Goal: Task Accomplishment & Management: Manage account settings

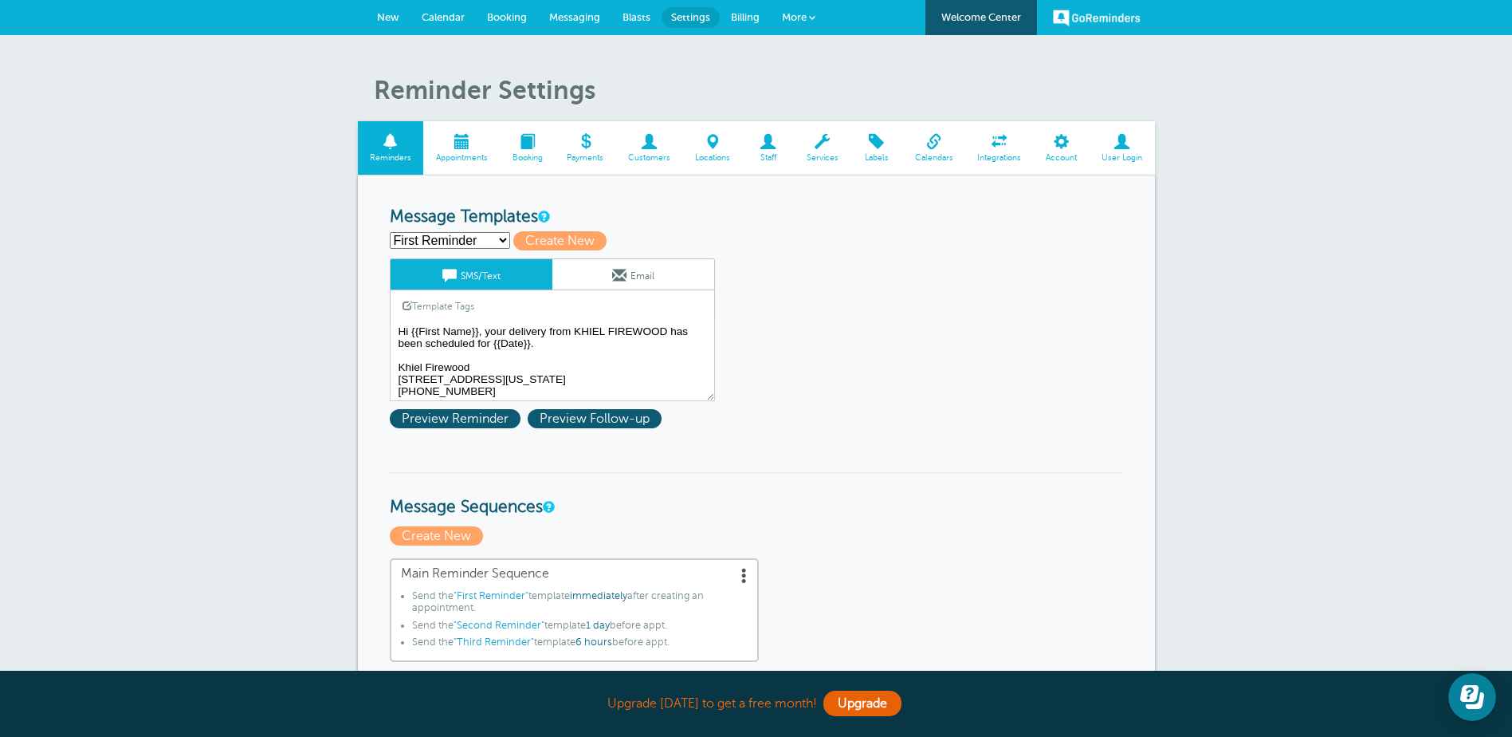
click at [580, 10] on link "Messaging" at bounding box center [574, 17] width 73 height 35
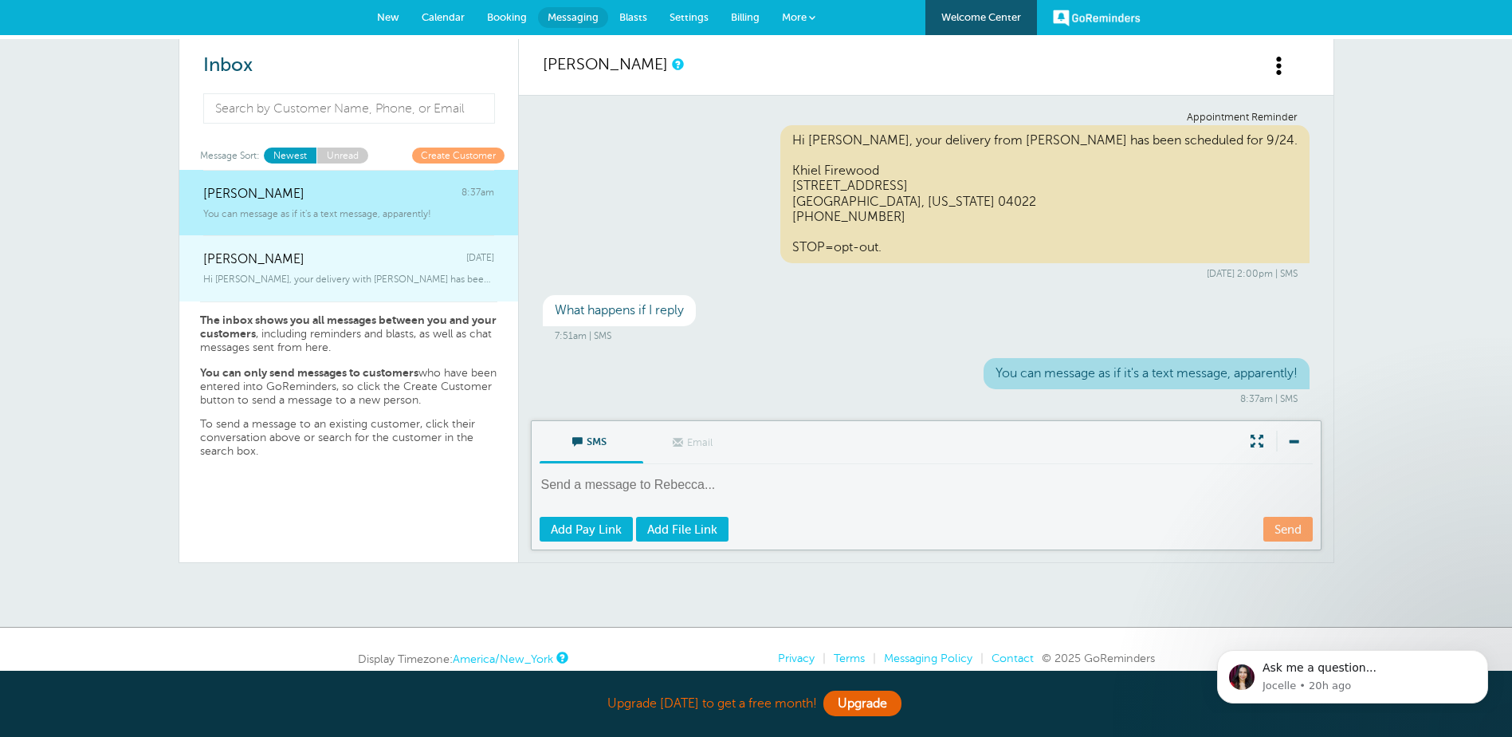
click at [352, 259] on div "Miranda Ross Thursday" at bounding box center [348, 251] width 291 height 32
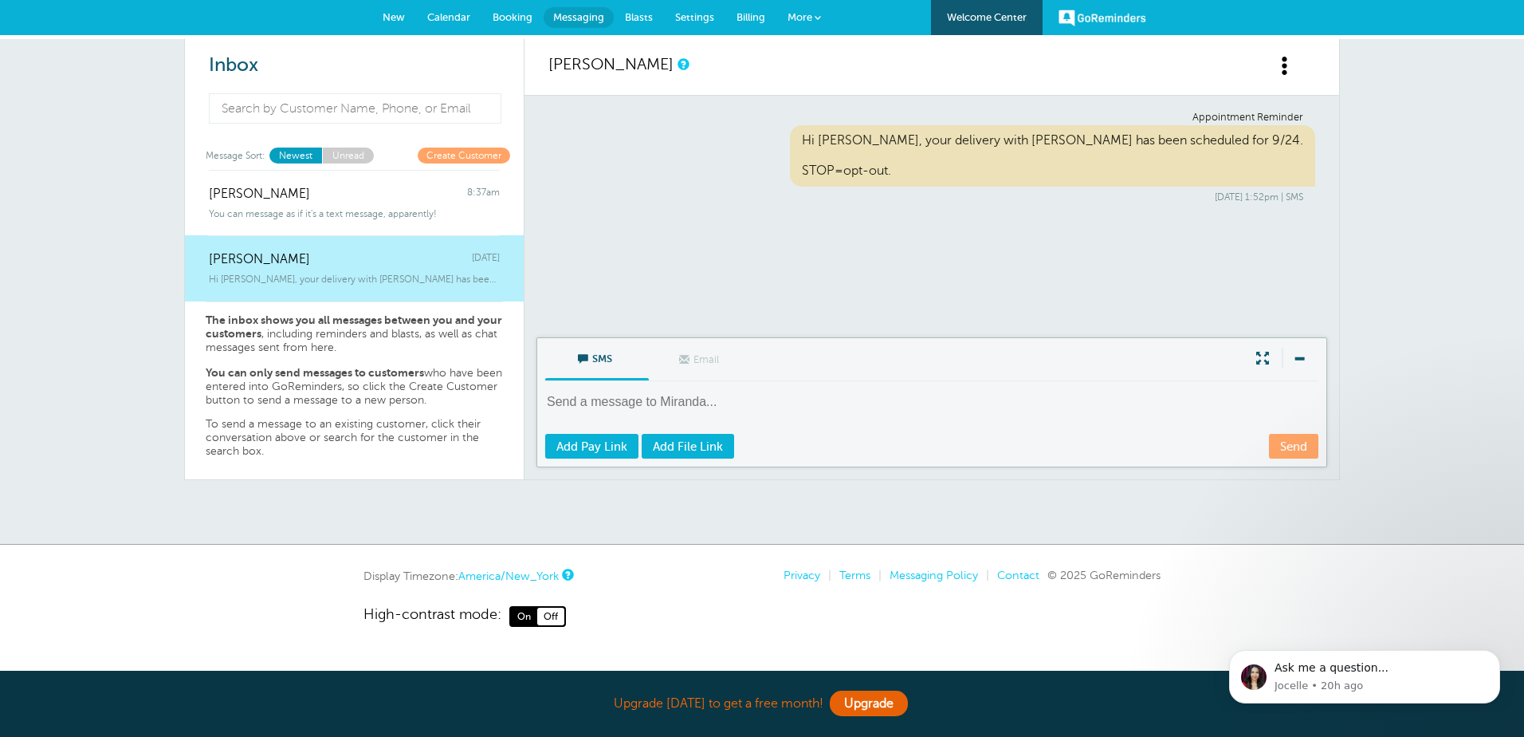
drag, startPoint x: 368, startPoint y: 270, endPoint x: 302, endPoint y: 271, distance: 66.2
click at [302, 271] on div "Hi Miranda, your delivery with KHIEL FIREWOOD has been scheduled for 9/24." at bounding box center [354, 276] width 291 height 18
click at [1278, 69] on span at bounding box center [1285, 66] width 20 height 20
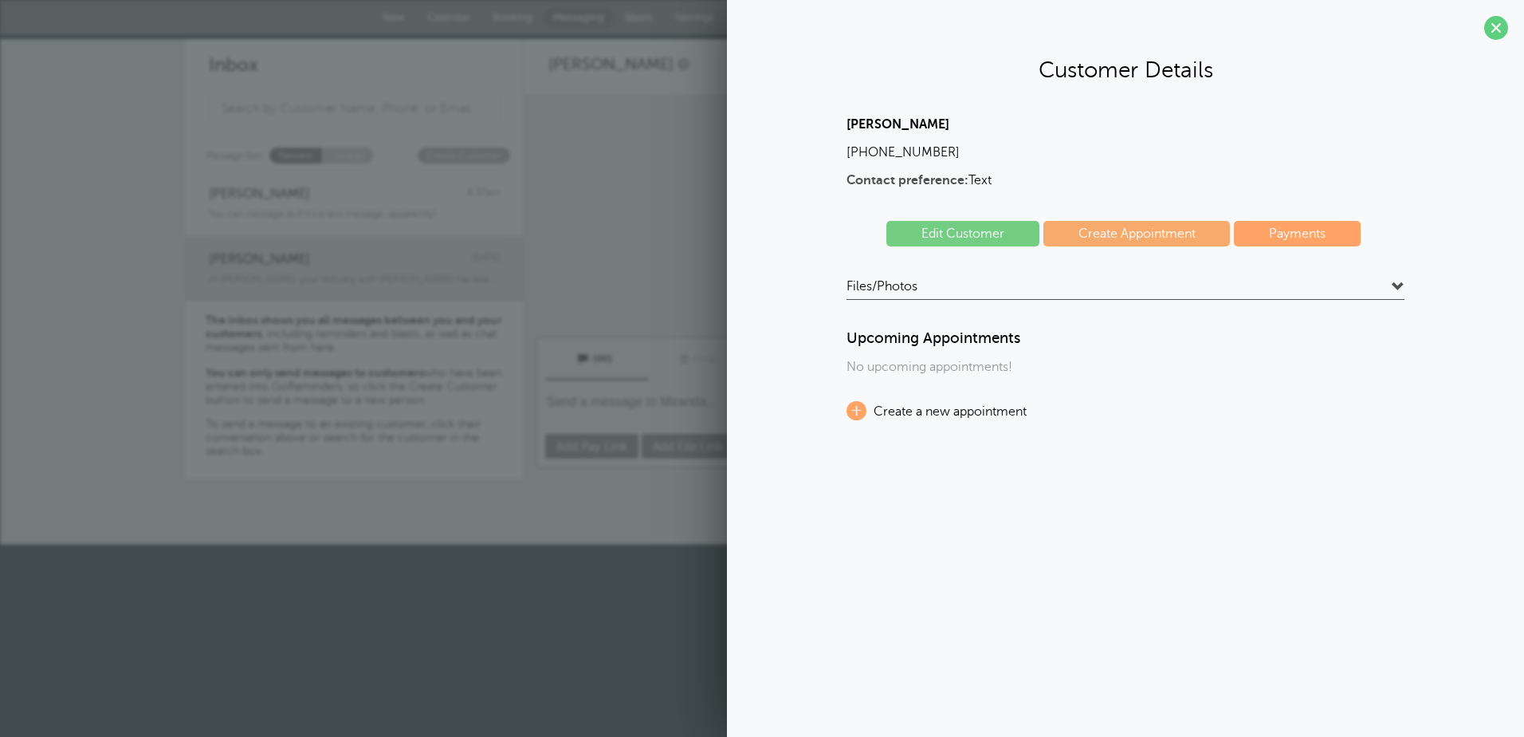
click at [969, 234] on link "Edit Customer" at bounding box center [962, 234] width 153 height 26
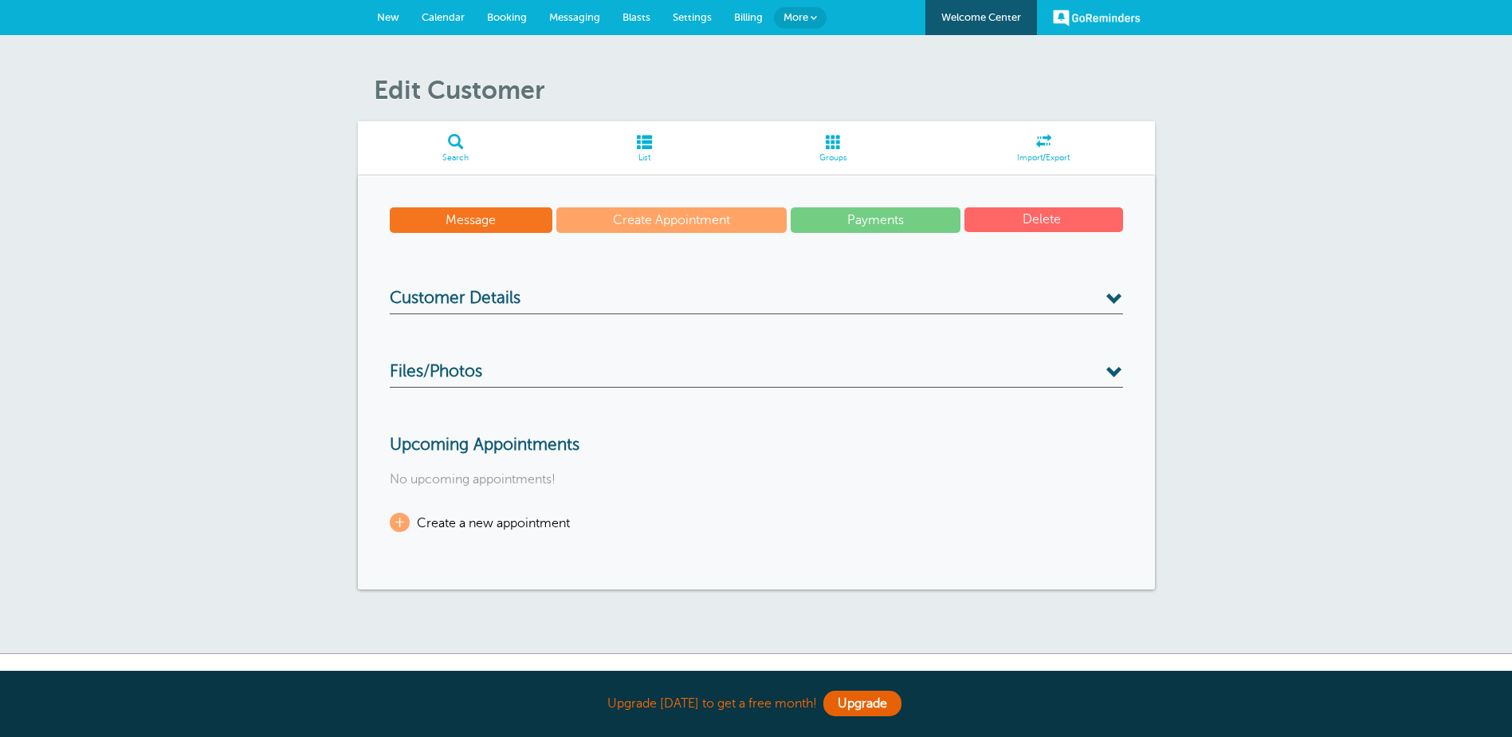
click at [1046, 214] on button "Delete" at bounding box center [1044, 219] width 159 height 25
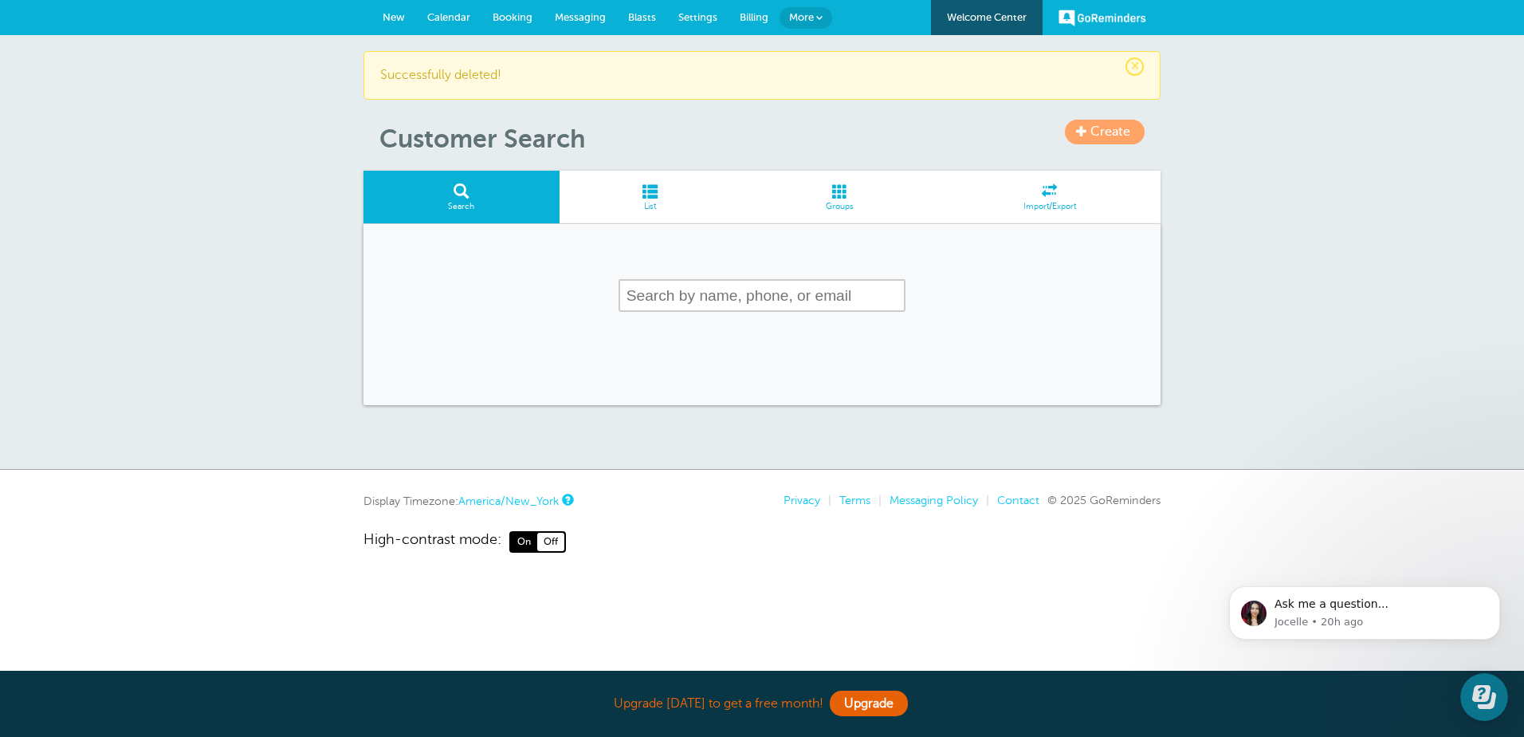
click at [452, 10] on link "Calendar" at bounding box center [448, 17] width 65 height 35
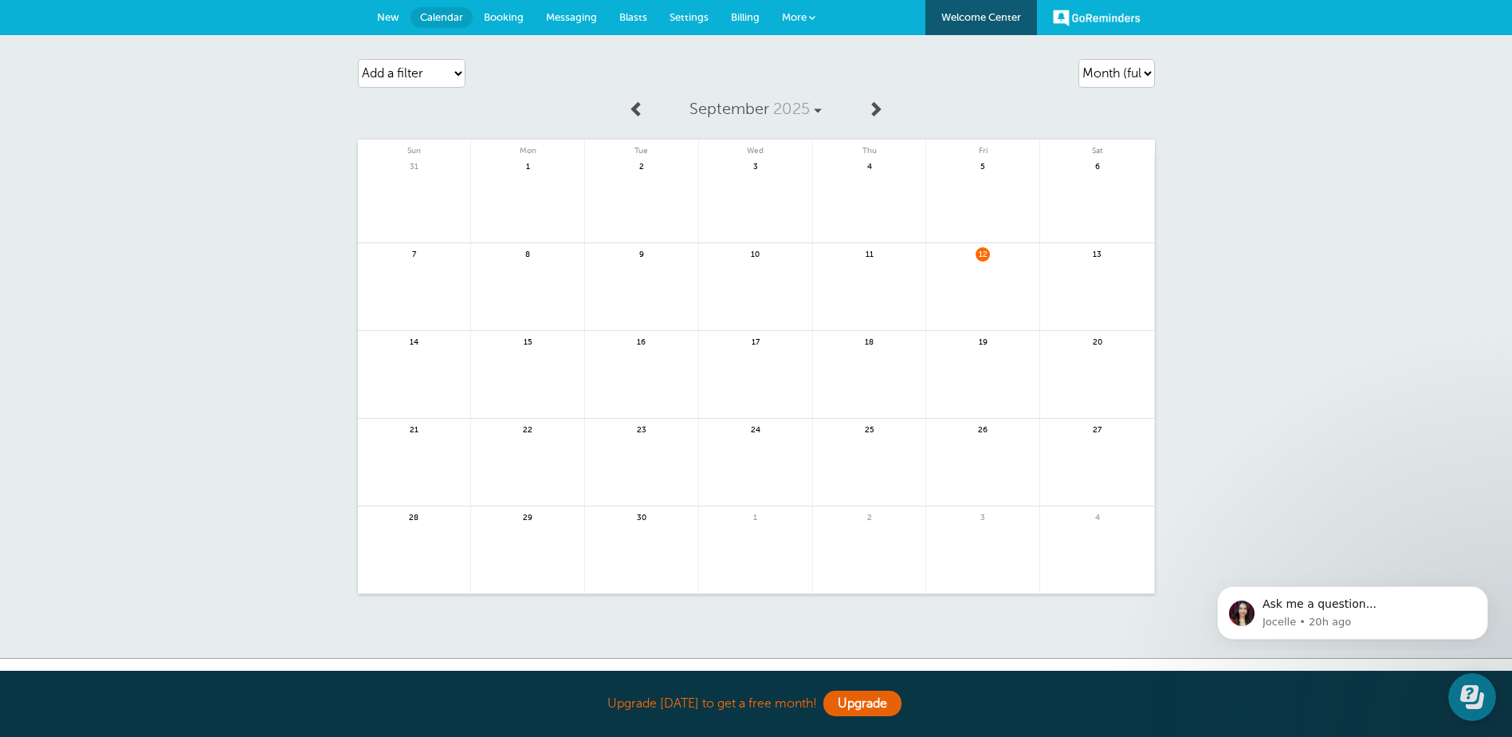
click at [391, 18] on span "New" at bounding box center [388, 17] width 22 height 12
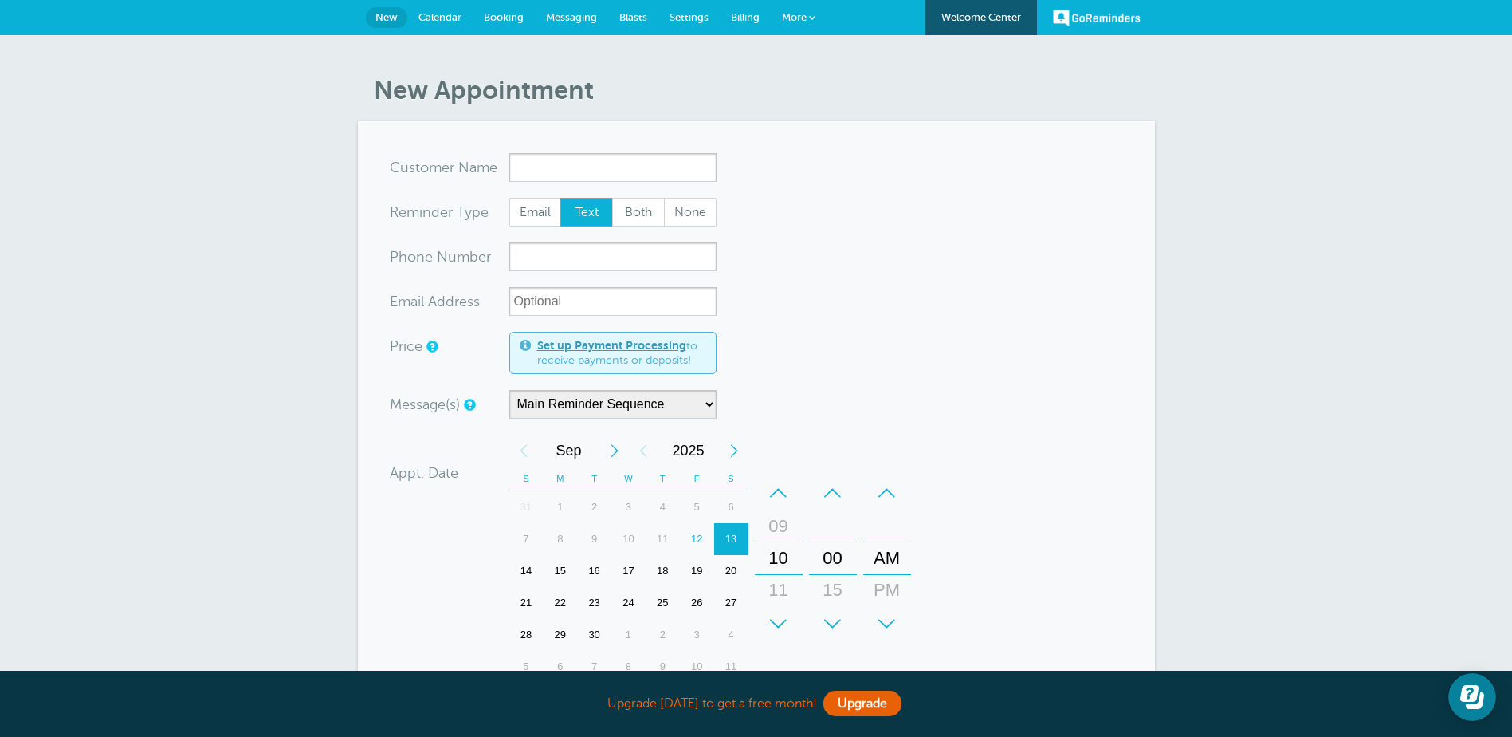
click at [807, 12] on link "More" at bounding box center [799, 18] width 56 height 36
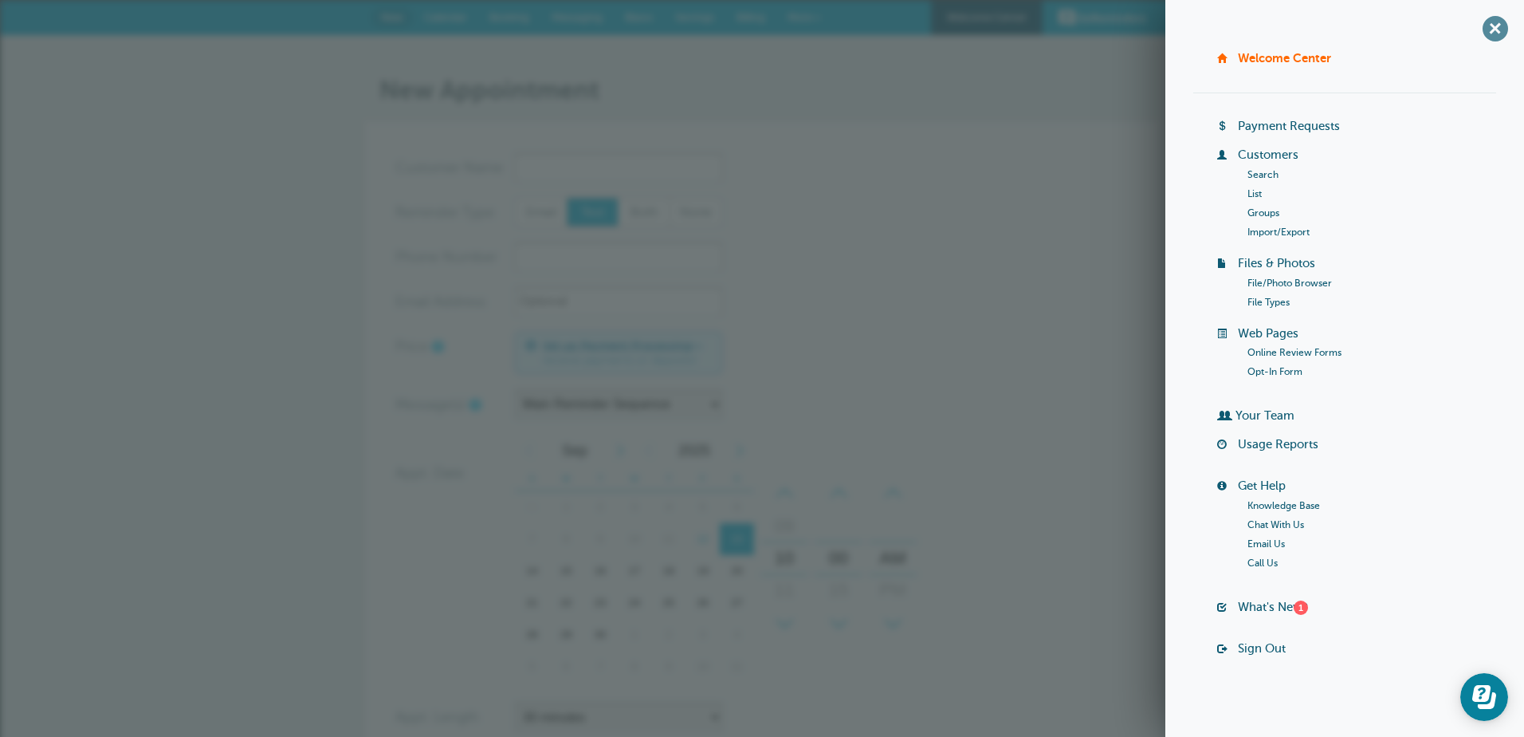
click at [1489, 30] on span "+" at bounding box center [1495, 28] width 36 height 36
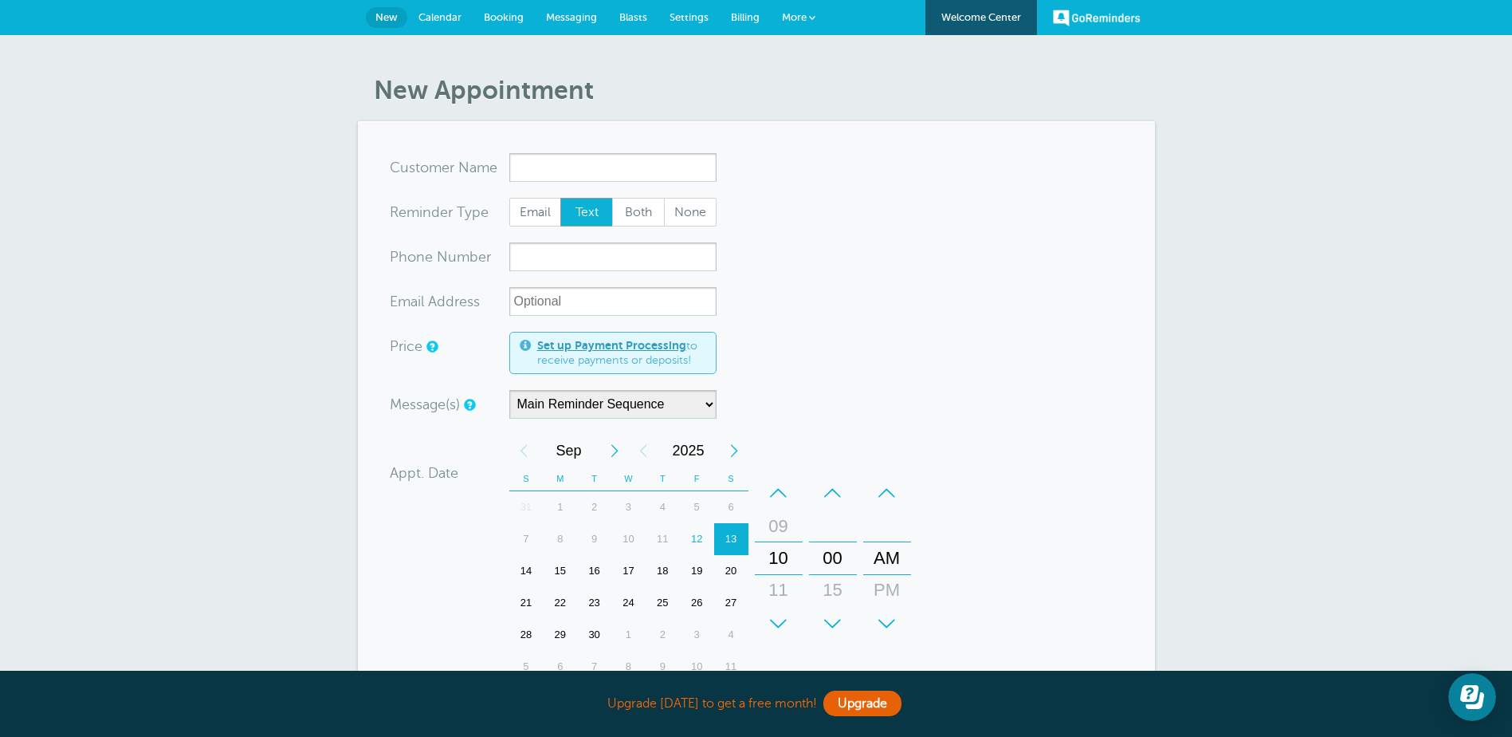
click at [444, 18] on span "Calendar" at bounding box center [439, 17] width 43 height 12
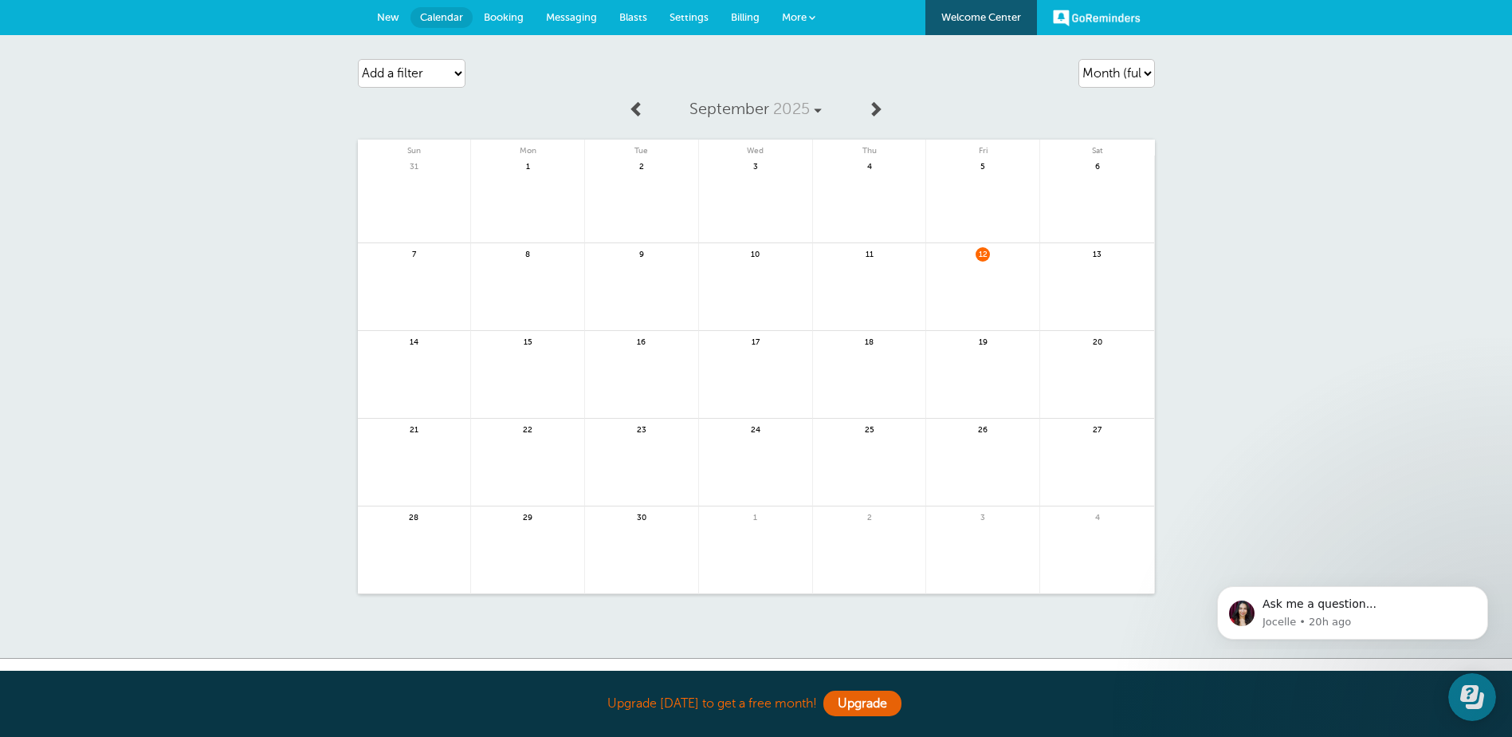
click at [752, 15] on span "Billing" at bounding box center [745, 17] width 29 height 12
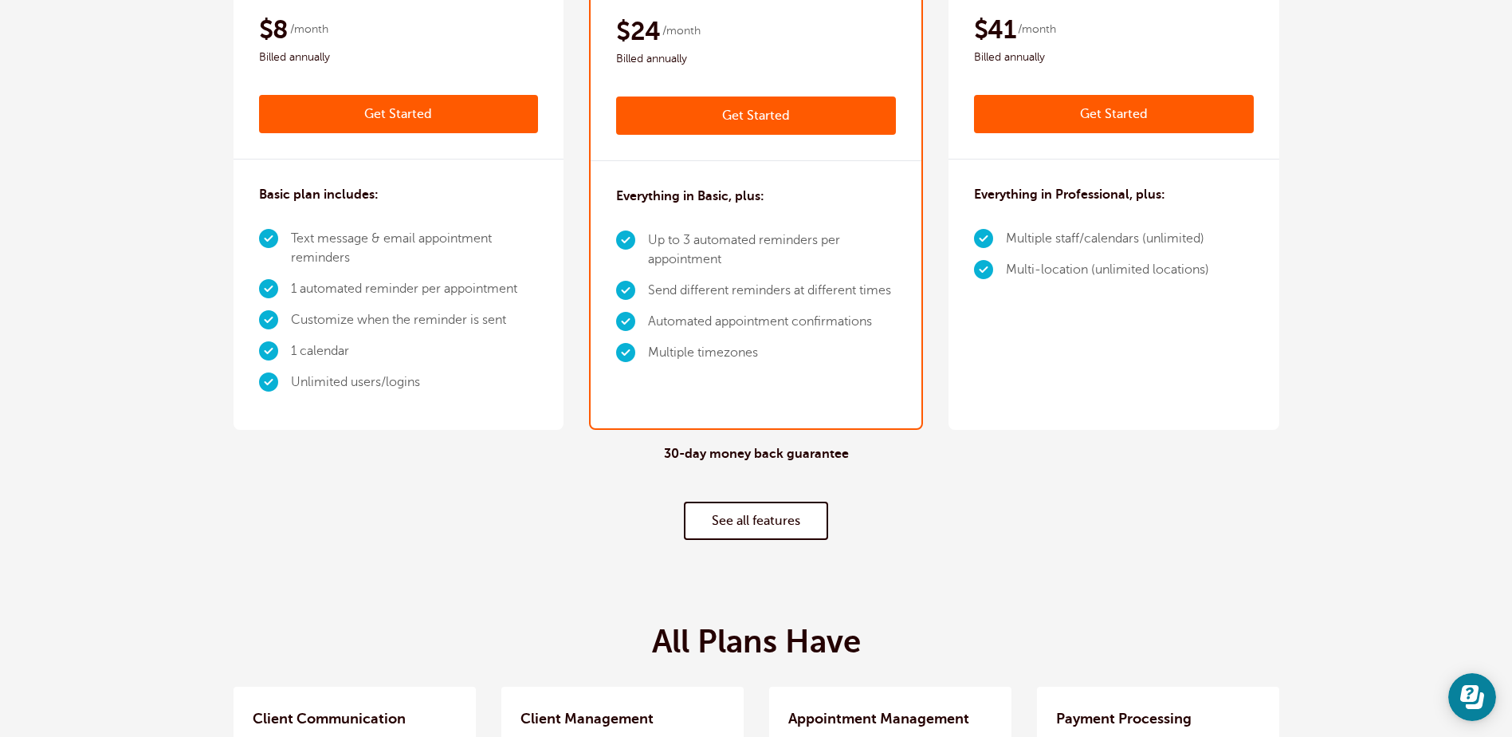
scroll to position [478, 0]
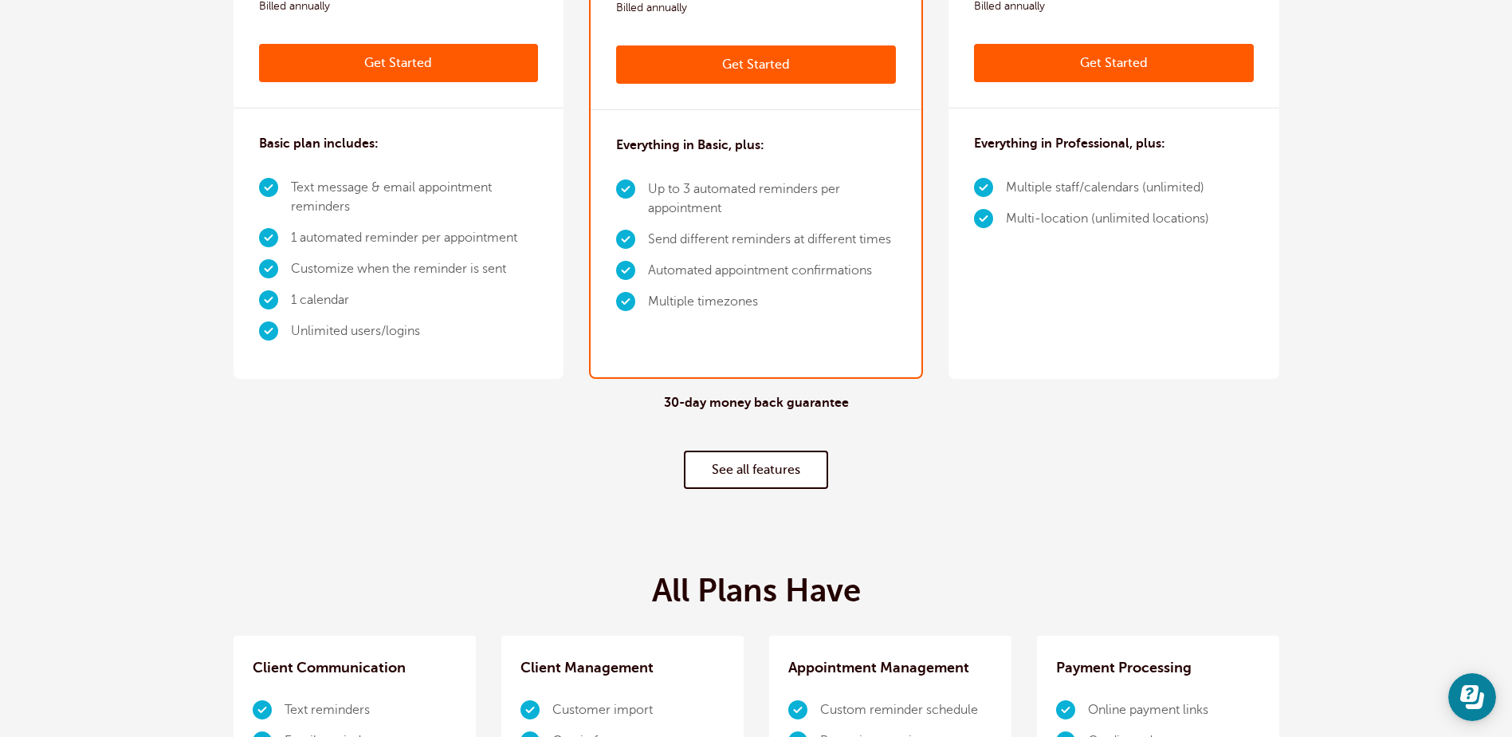
click at [788, 470] on link "See all features" at bounding box center [756, 469] width 144 height 38
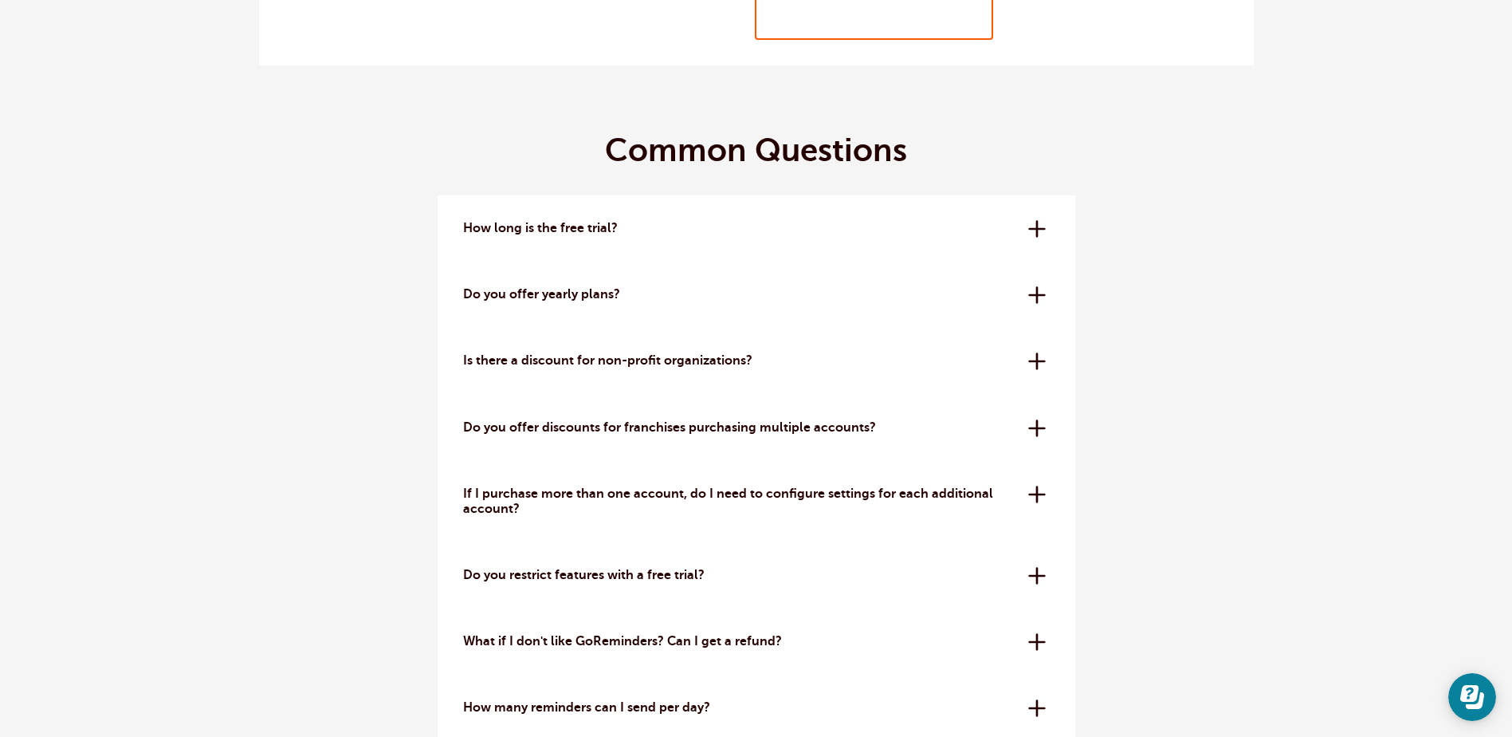
scroll to position [4630, 0]
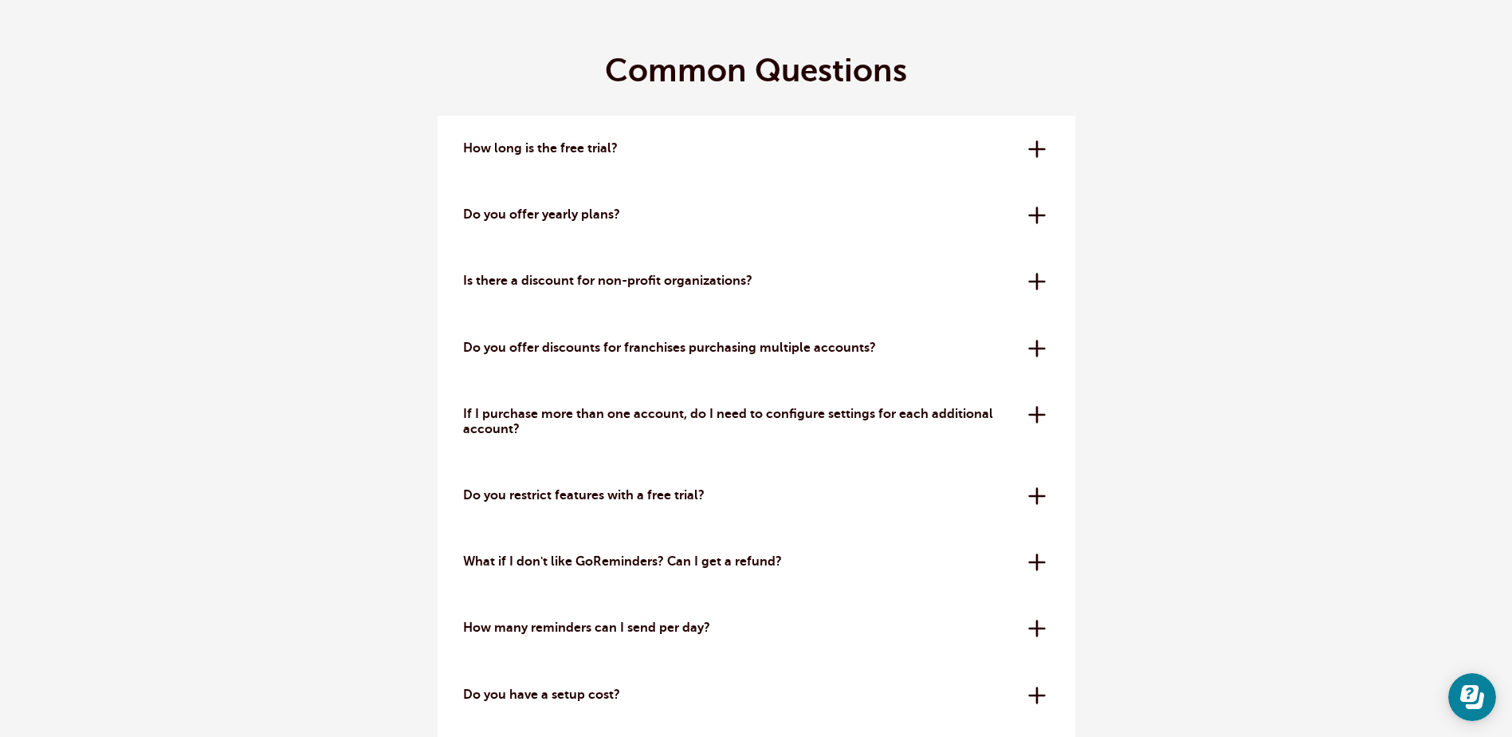
click at [620, 214] on p "Do you offer yearly plans?" at bounding box center [739, 214] width 553 height 15
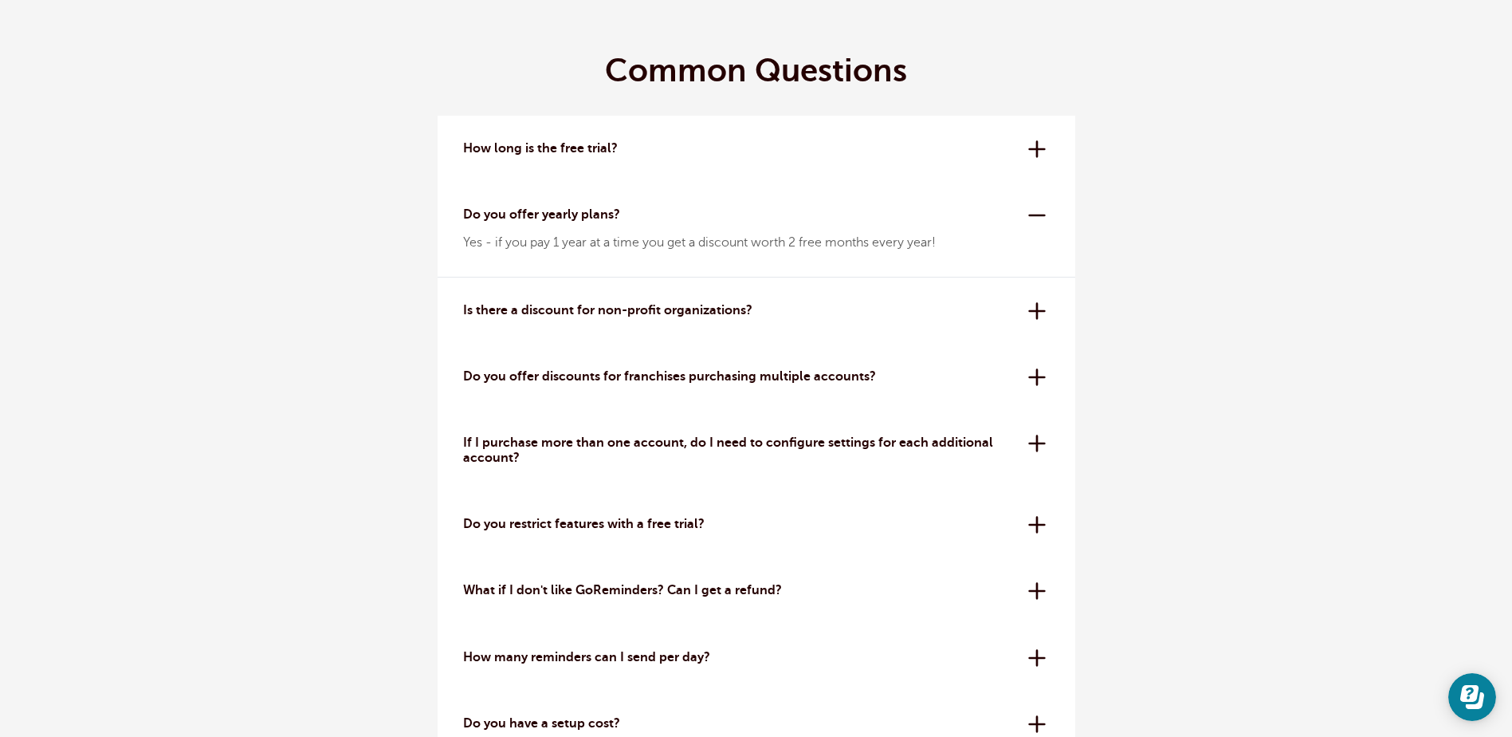
click at [620, 214] on p "Do you offer yearly plans?" at bounding box center [739, 214] width 553 height 15
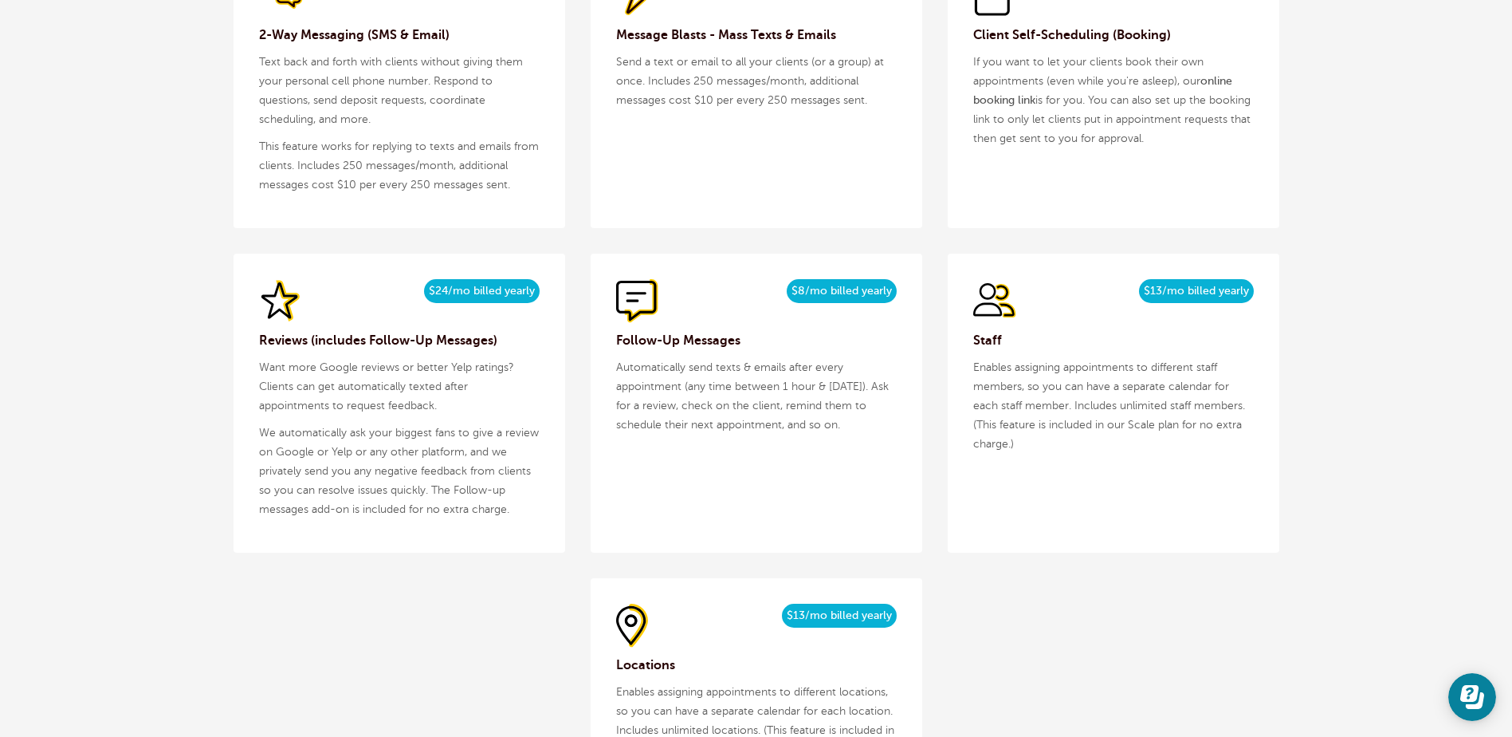
scroll to position [1875, 0]
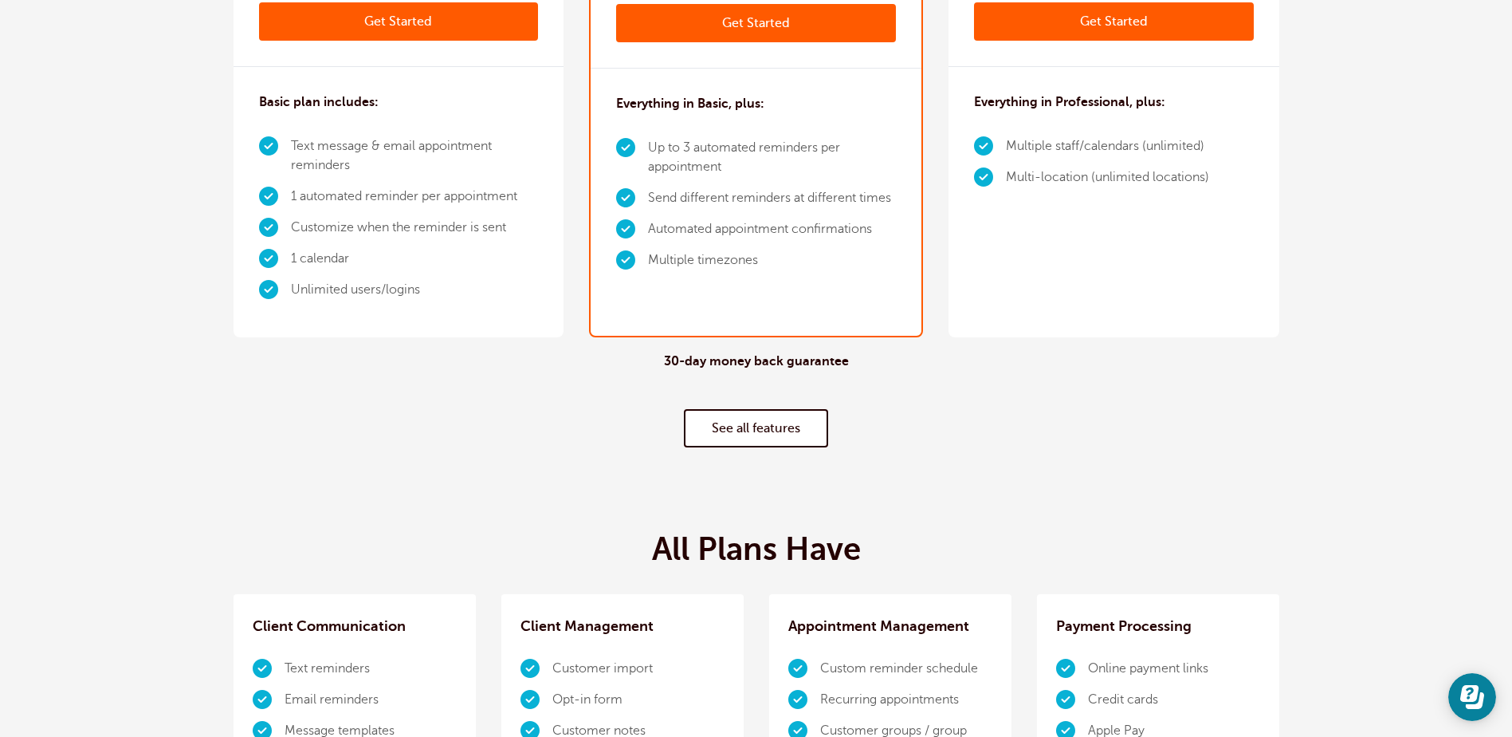
click at [769, 430] on link "See all features" at bounding box center [756, 428] width 144 height 38
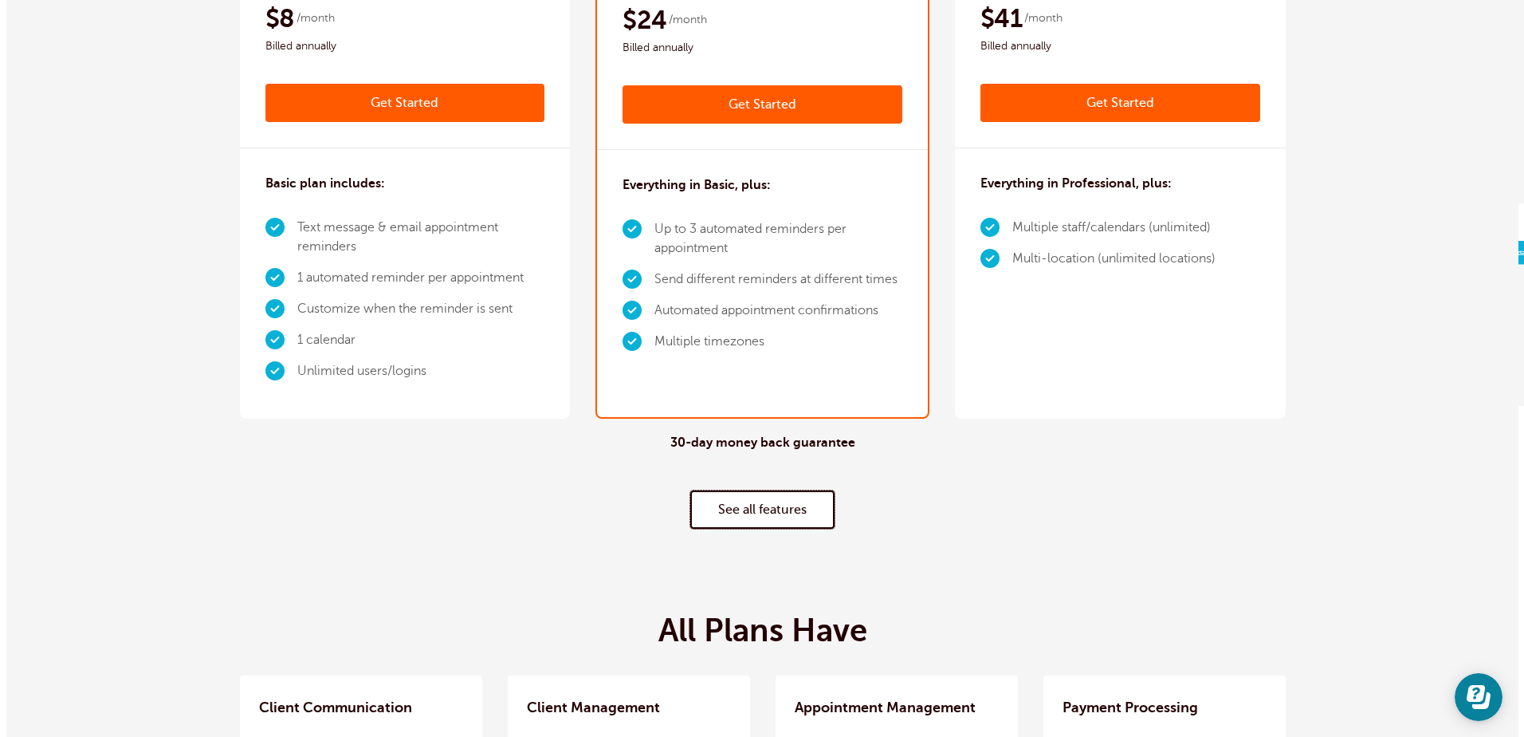
scroll to position [7, 0]
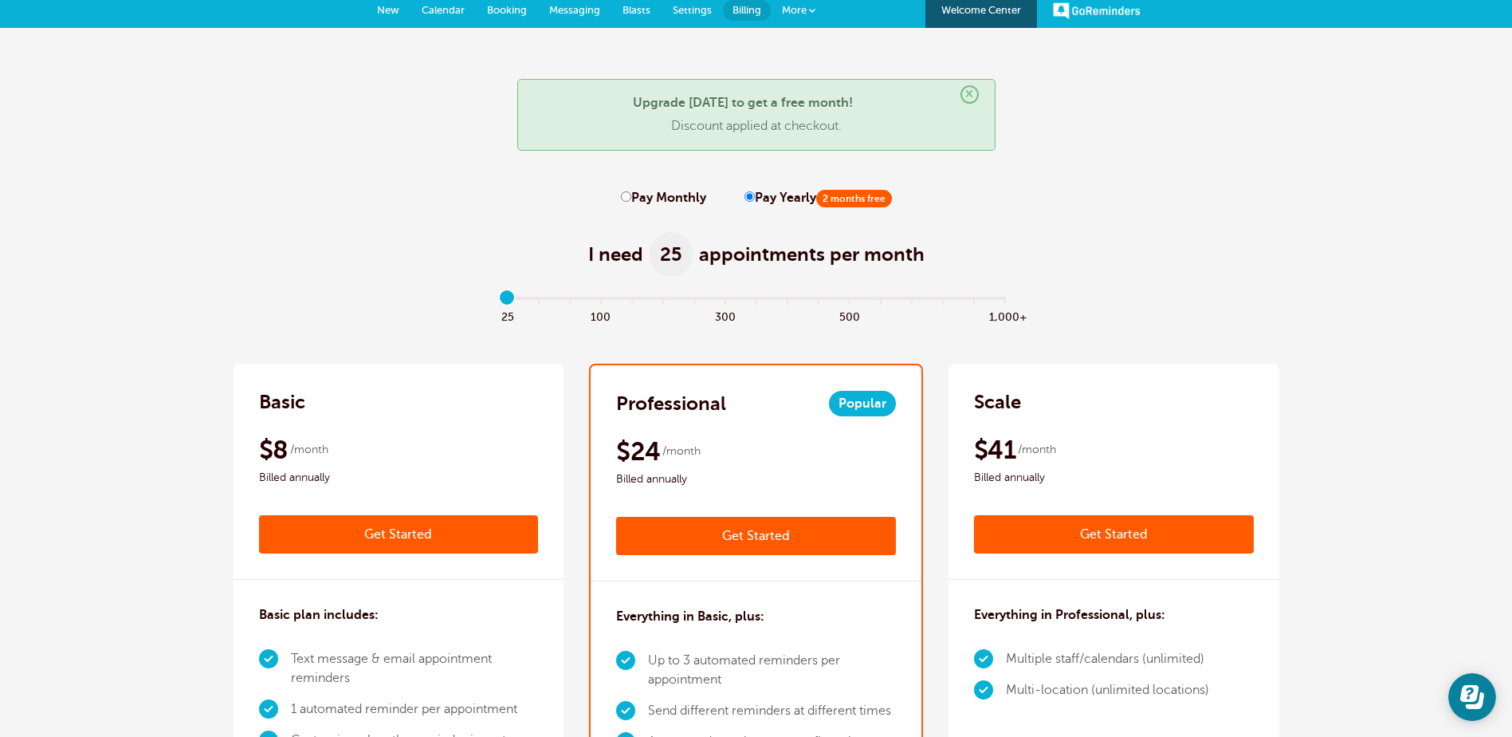
click at [789, 11] on span "More" at bounding box center [794, 10] width 25 height 12
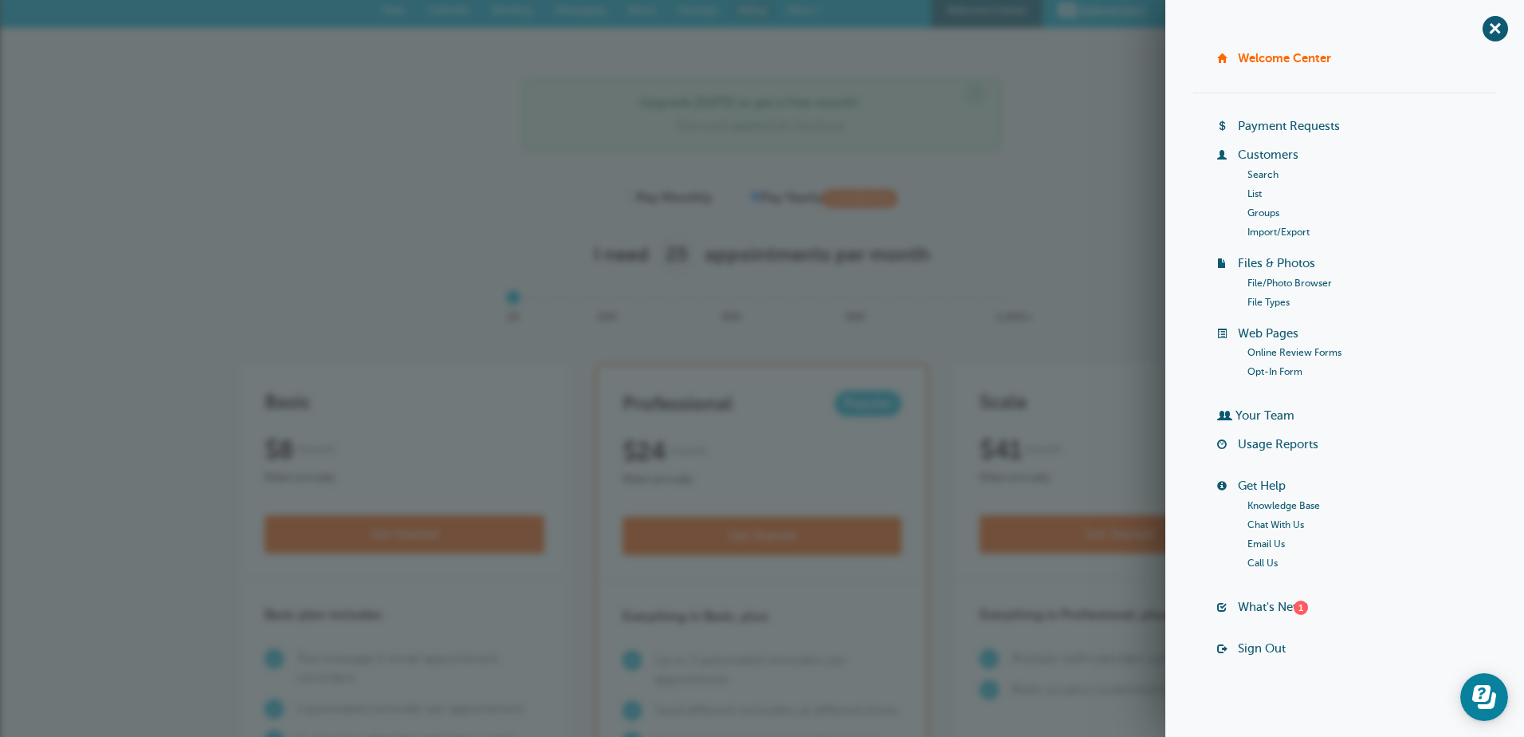
click at [1275, 125] on link "Payment Requests" at bounding box center [1289, 126] width 102 height 13
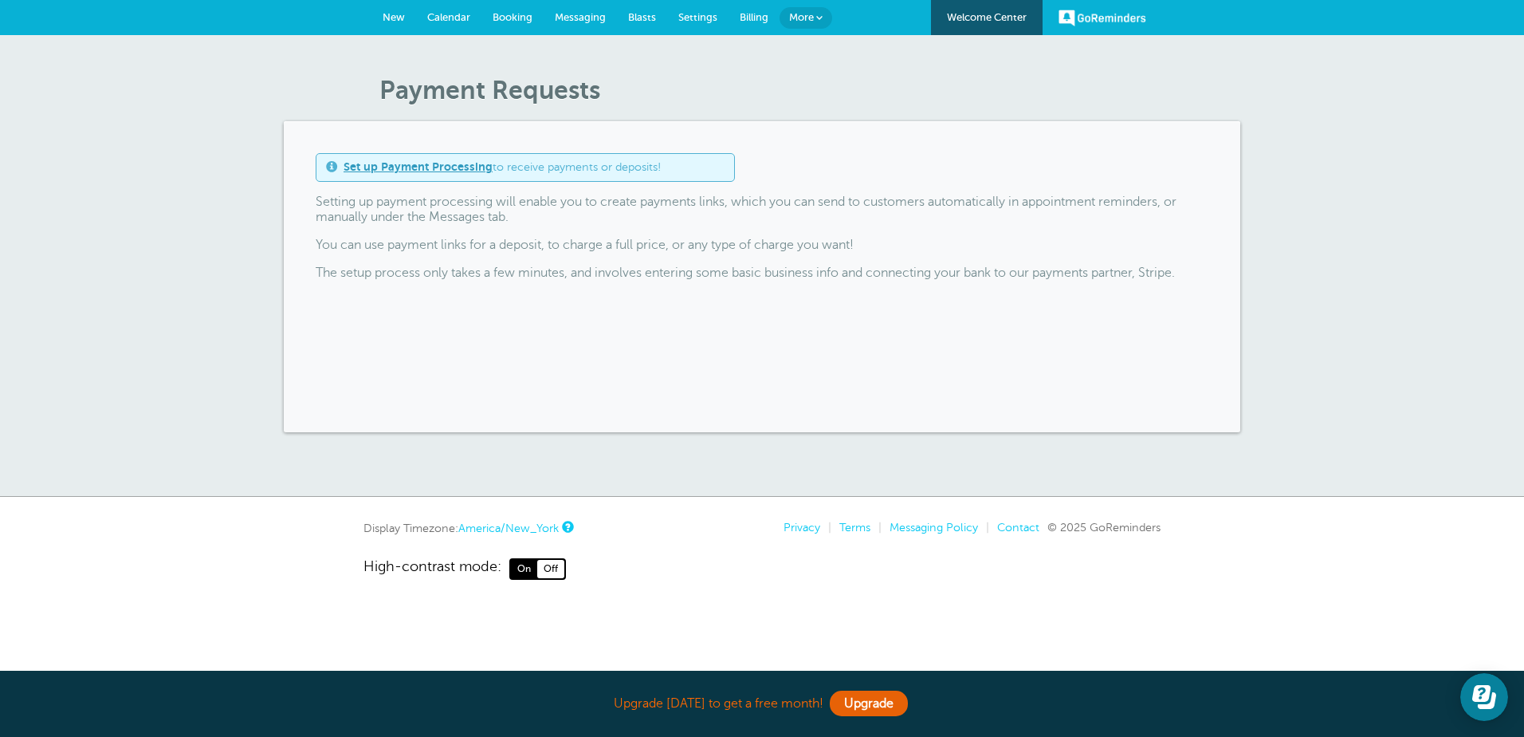
click at [396, 165] on link "Set up Payment Processing" at bounding box center [418, 166] width 149 height 13
